Goal: Task Accomplishment & Management: Manage account settings

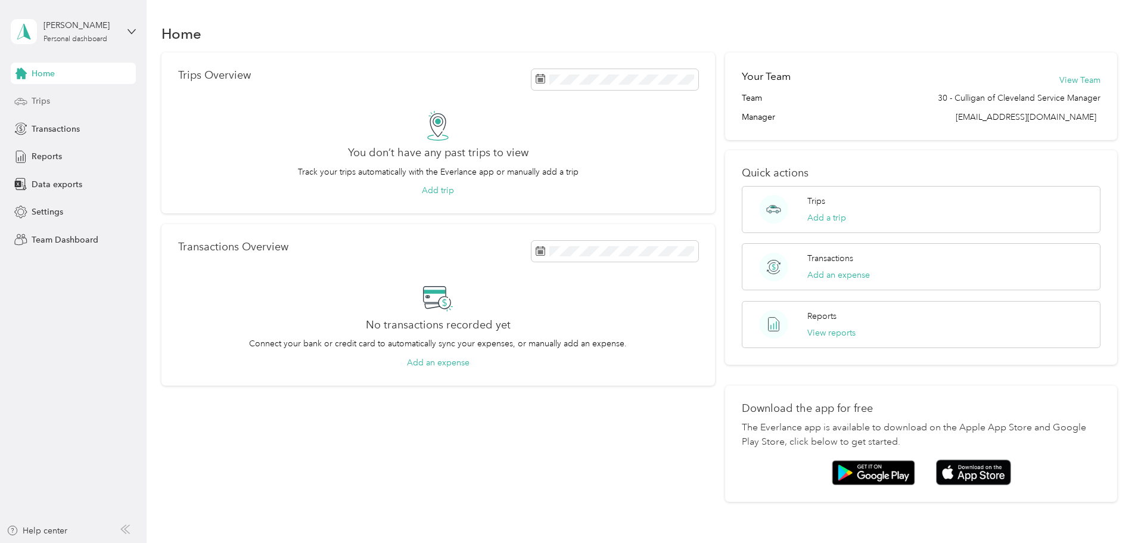
click at [54, 100] on div "Trips" at bounding box center [73, 101] width 125 height 21
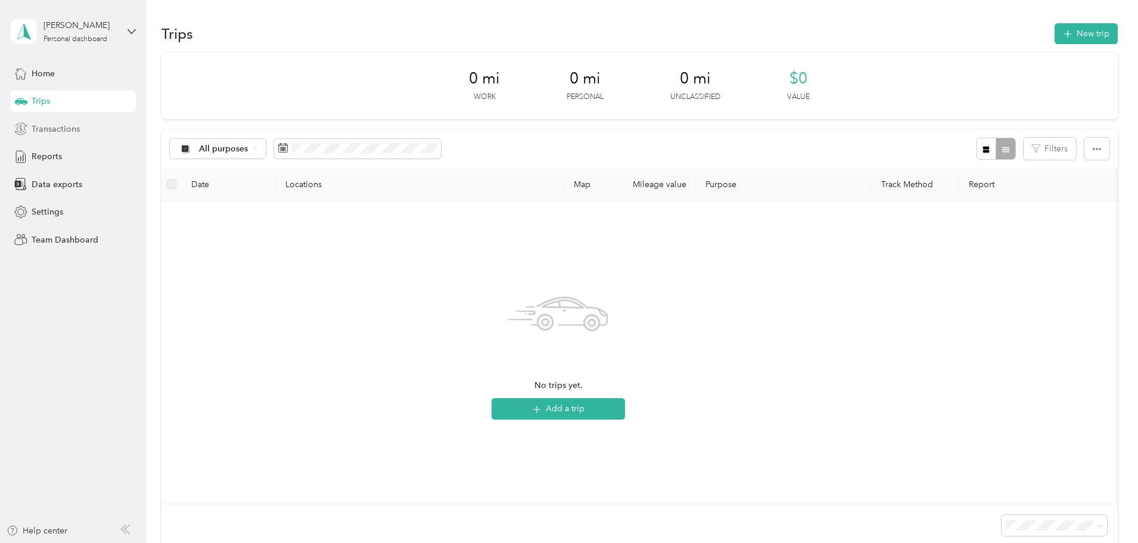
click at [42, 137] on div "Transactions" at bounding box center [73, 128] width 125 height 21
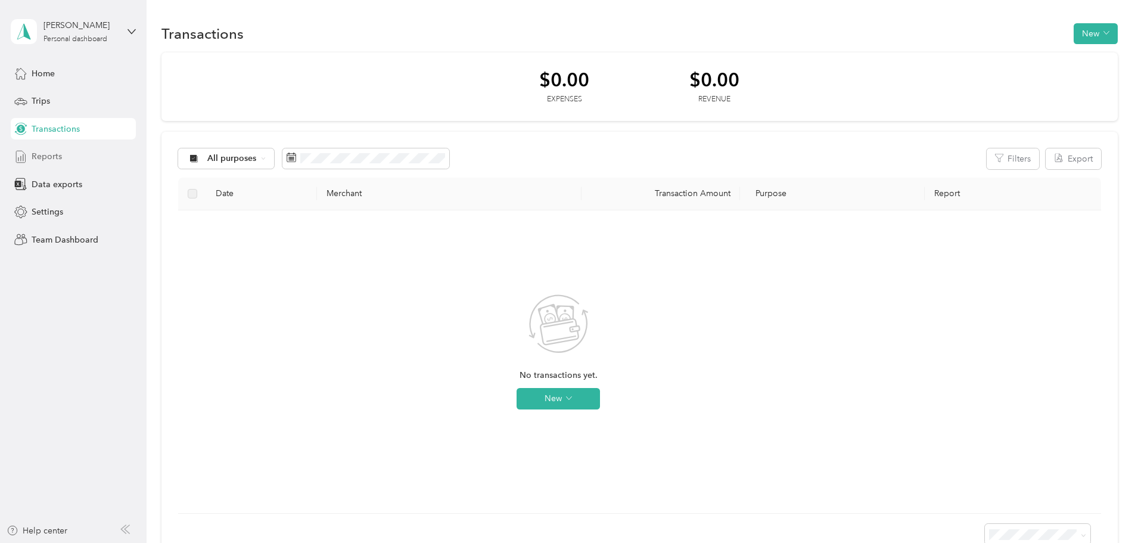
click at [54, 151] on span "Reports" at bounding box center [47, 156] width 30 height 13
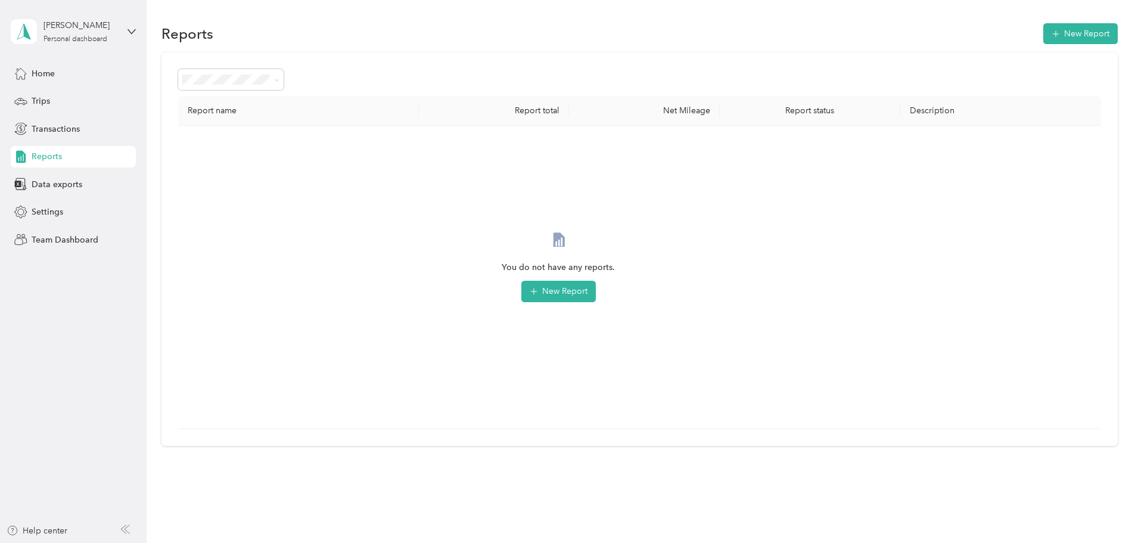
click at [120, 36] on div "[PERSON_NAME] Personal dashboard" at bounding box center [73, 32] width 125 height 42
click at [102, 104] on div "Team dashboard" at bounding box center [136, 98] width 234 height 21
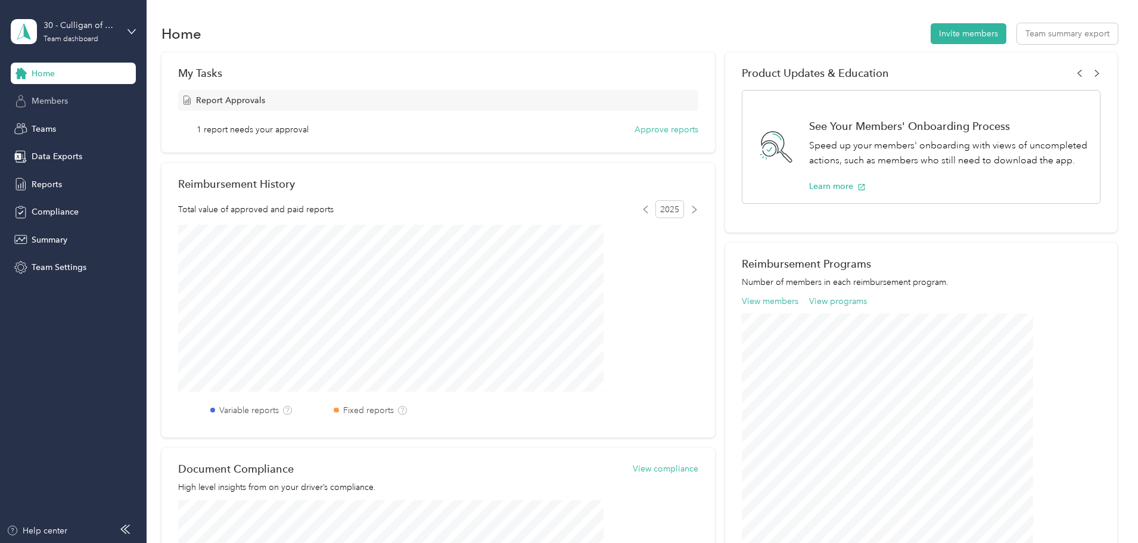
click at [57, 102] on span "Members" at bounding box center [50, 101] width 36 height 13
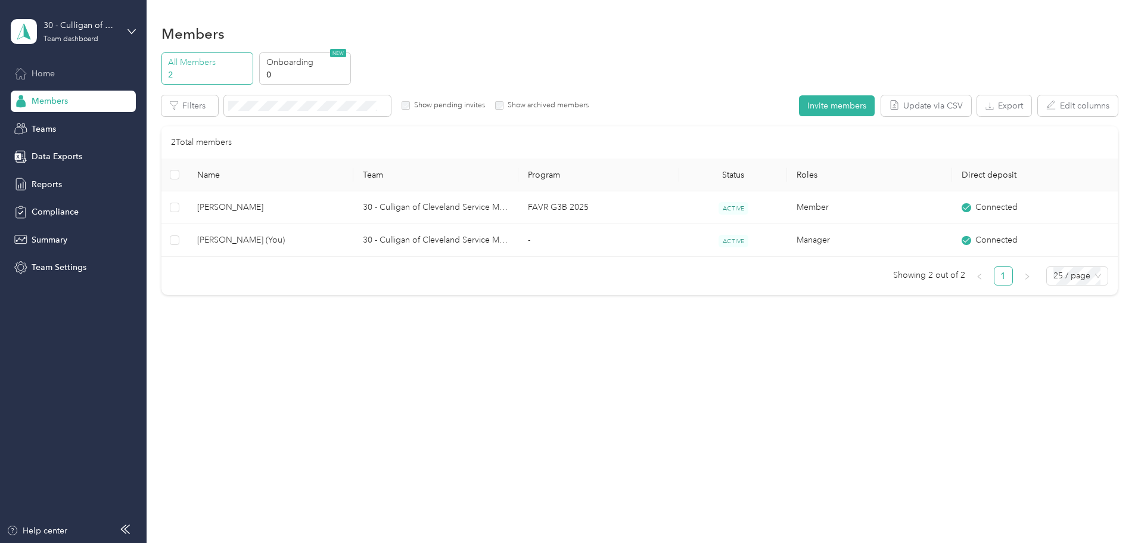
click at [49, 78] on span "Home" at bounding box center [43, 73] width 23 height 13
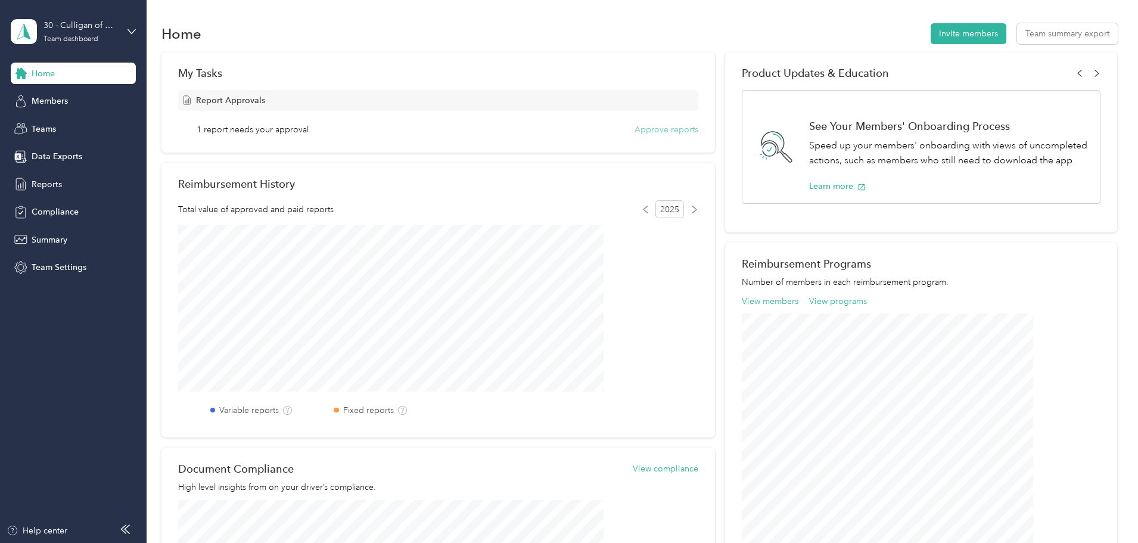
click at [635, 132] on button "Approve reports" at bounding box center [667, 129] width 64 height 13
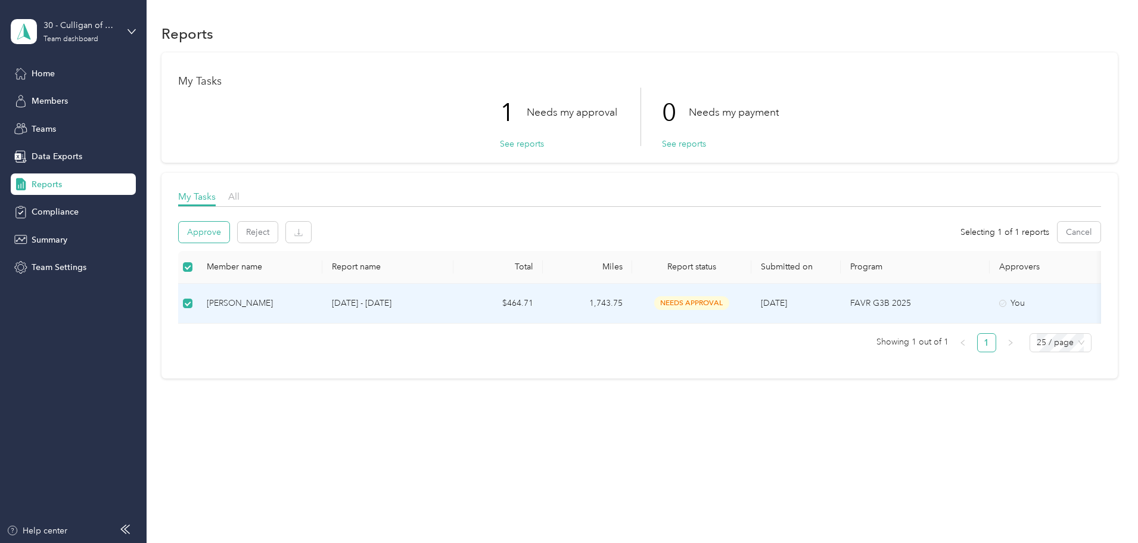
click at [229, 229] on button "Approve" at bounding box center [204, 232] width 51 height 21
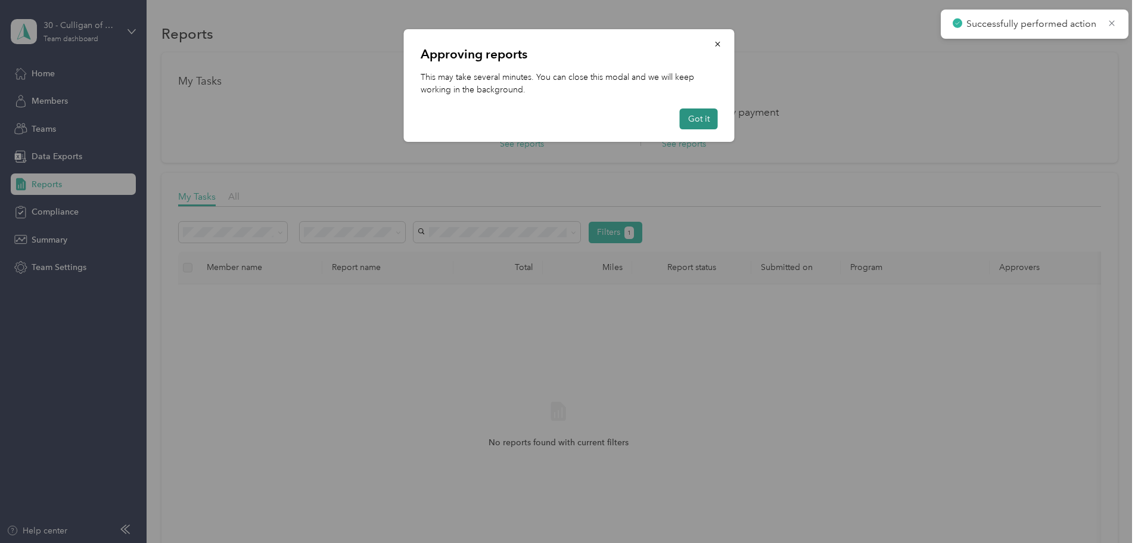
click at [701, 117] on button "Got it" at bounding box center [699, 118] width 38 height 21
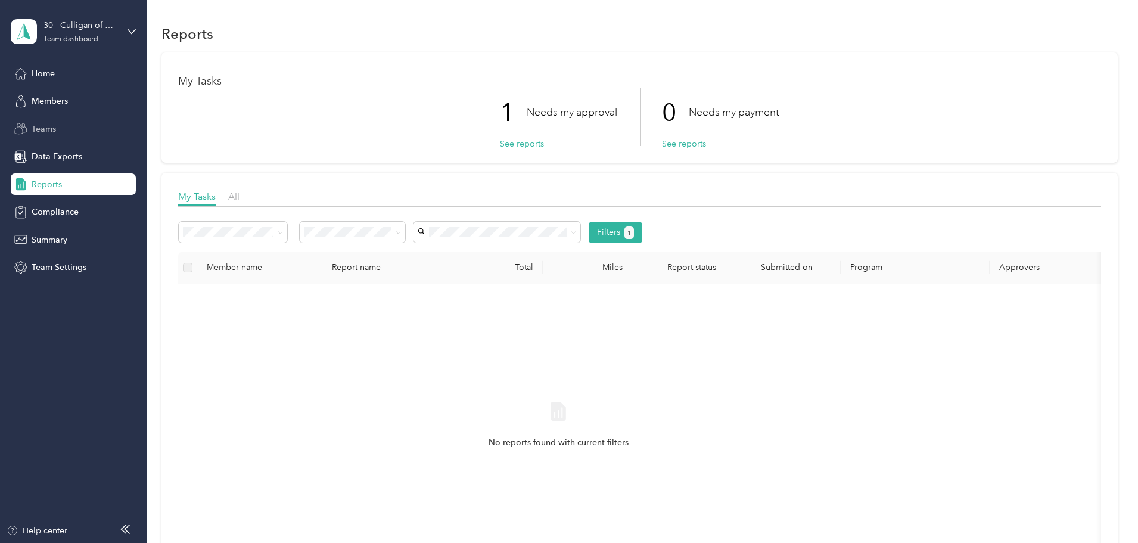
click at [46, 128] on span "Teams" at bounding box center [44, 129] width 24 height 13
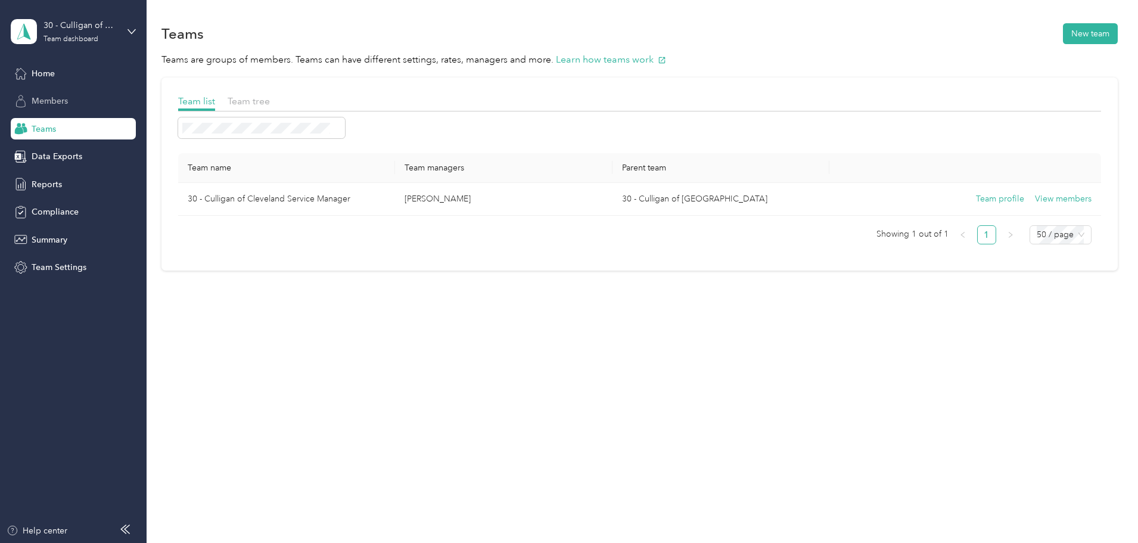
click at [43, 94] on div "Members" at bounding box center [73, 101] width 125 height 21
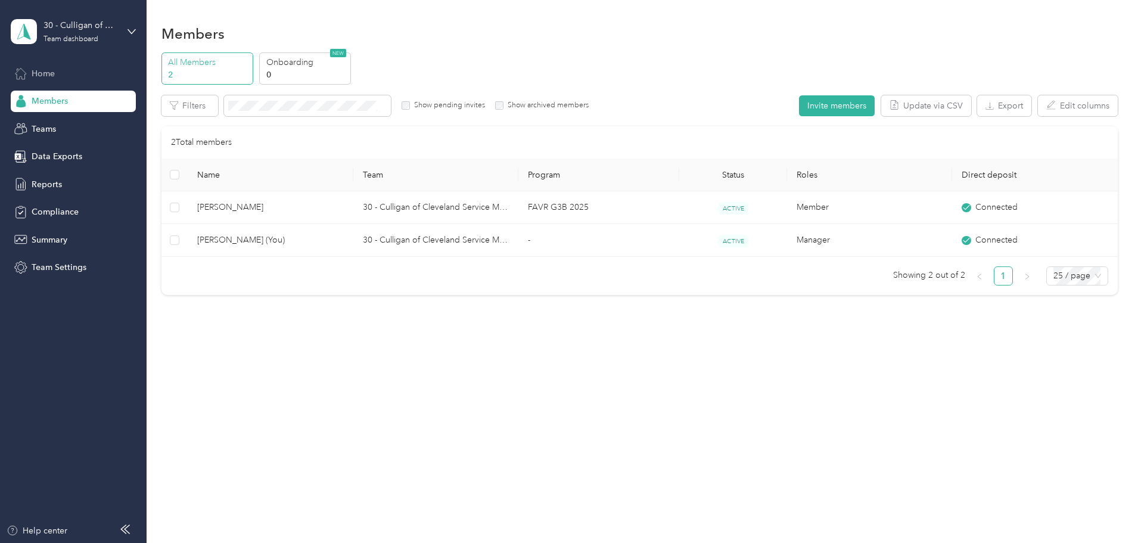
click at [33, 80] on div "Home" at bounding box center [73, 73] width 125 height 21
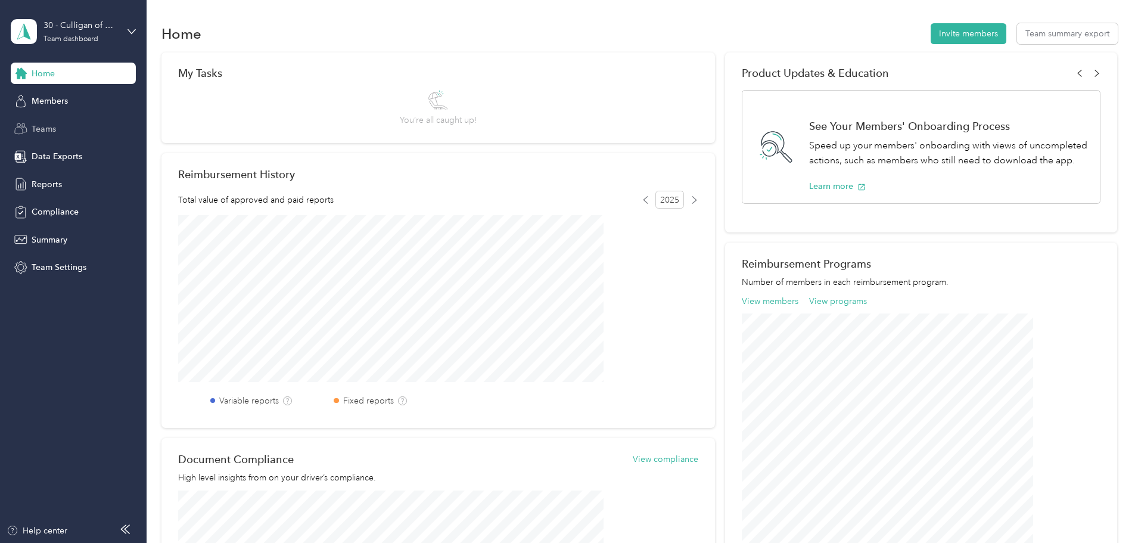
click at [50, 138] on div "Teams" at bounding box center [73, 128] width 125 height 21
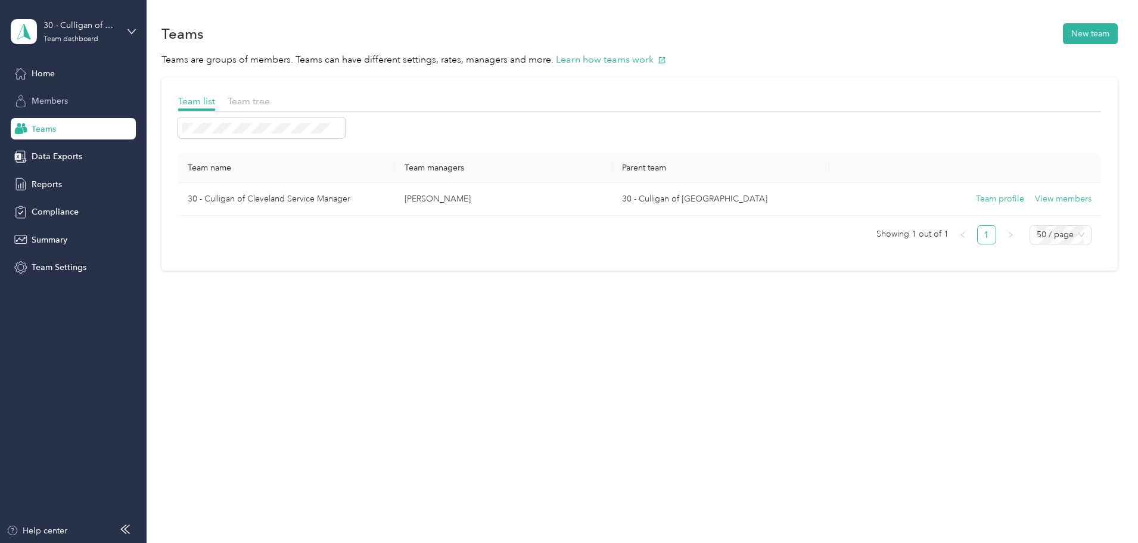
click at [57, 101] on span "Members" at bounding box center [50, 101] width 36 height 13
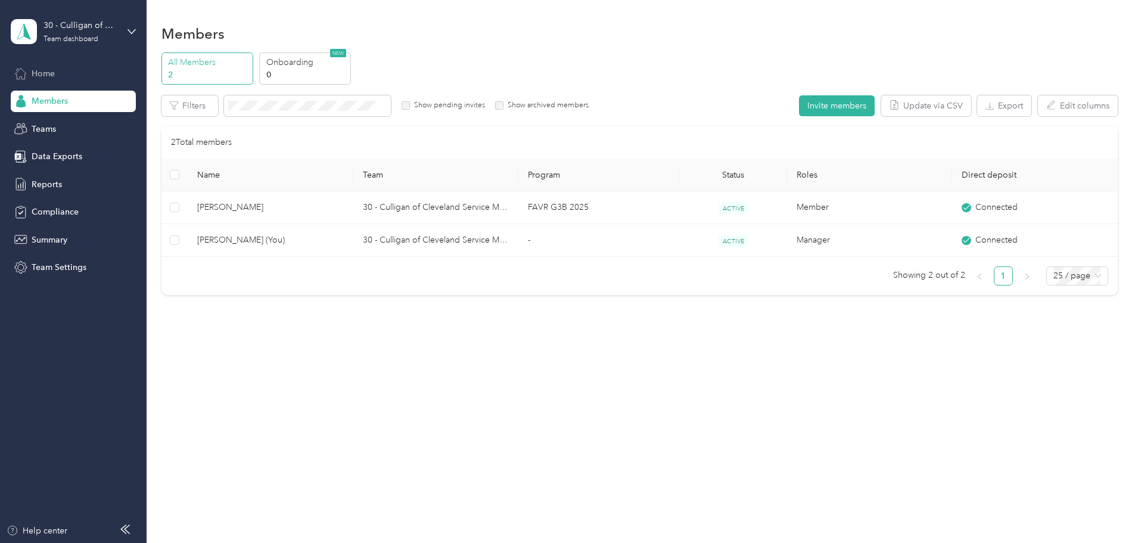
click at [51, 75] on span "Home" at bounding box center [43, 73] width 23 height 13
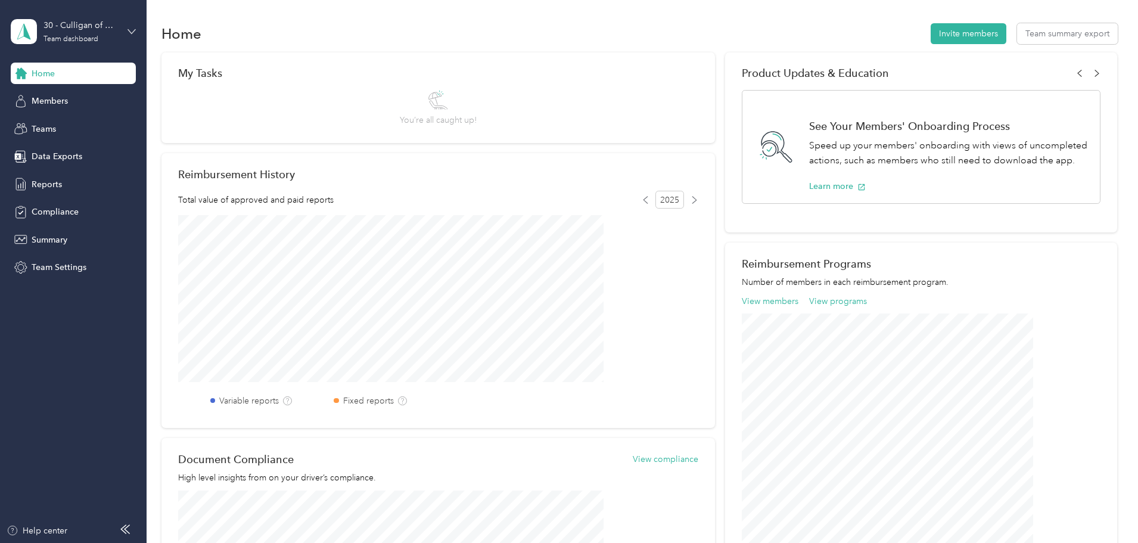
click at [132, 27] on icon at bounding box center [131, 31] width 8 height 8
click at [367, 33] on div "Home Invite members Team summary export" at bounding box center [639, 33] width 956 height 25
click at [45, 105] on span "Members" at bounding box center [50, 101] width 36 height 13
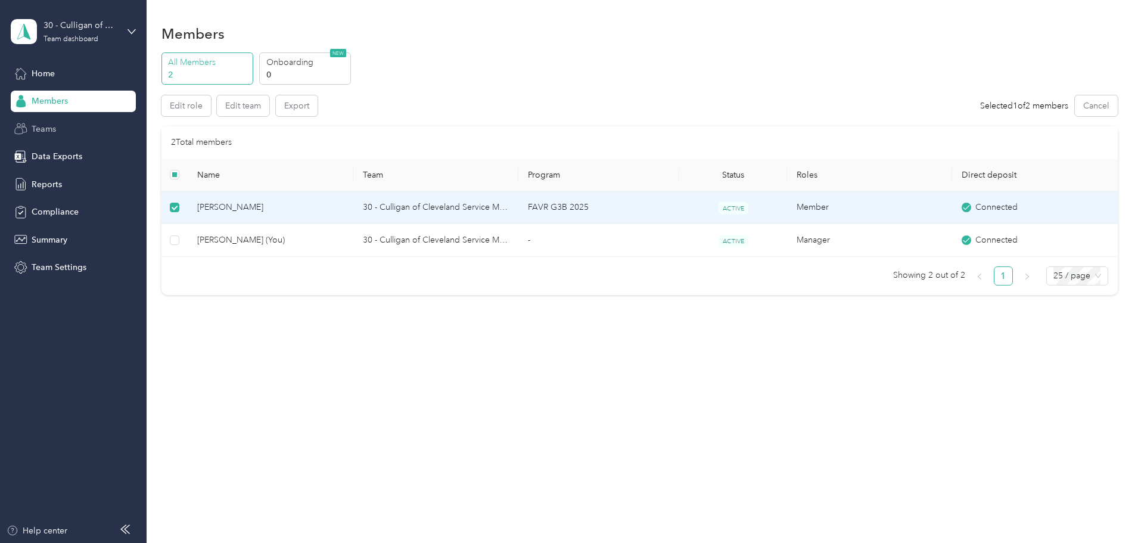
click at [40, 133] on span "Teams" at bounding box center [44, 129] width 24 height 13
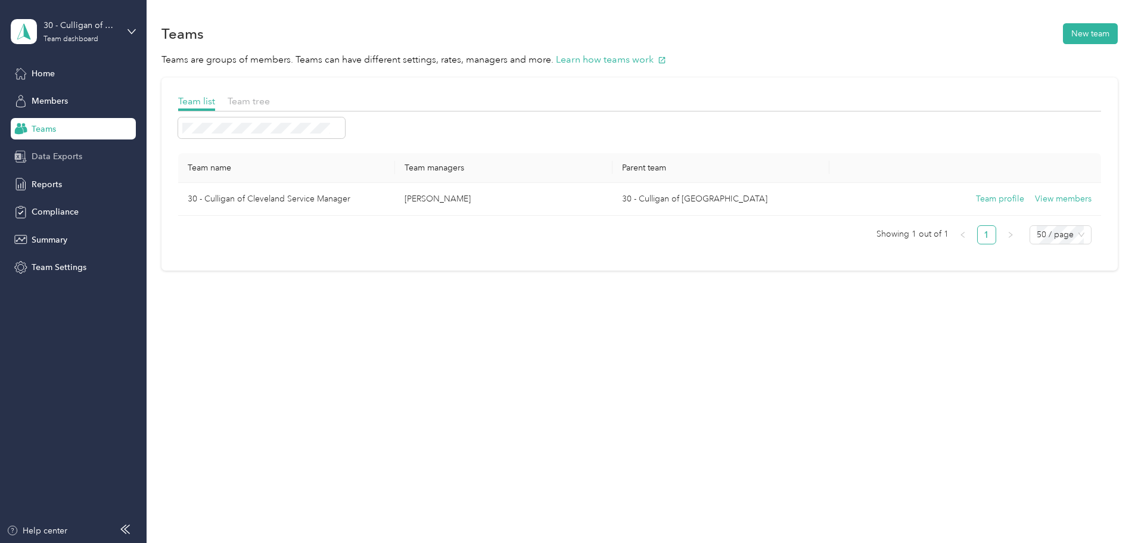
click at [55, 158] on span "Data Exports" at bounding box center [57, 156] width 51 height 13
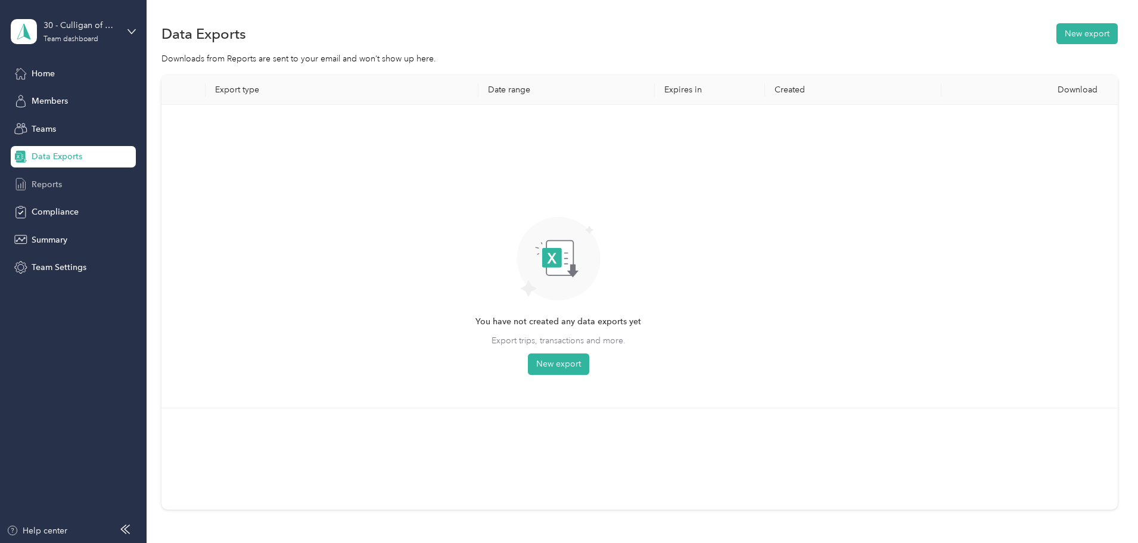
click at [64, 189] on div "Reports" at bounding box center [73, 183] width 125 height 21
